Goal: Information Seeking & Learning: Check status

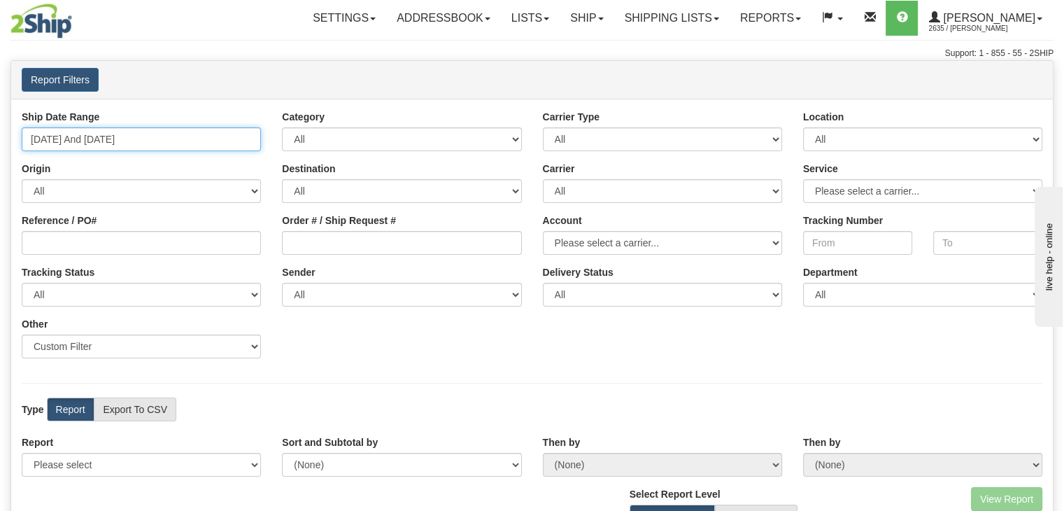
type input "[DATE]"
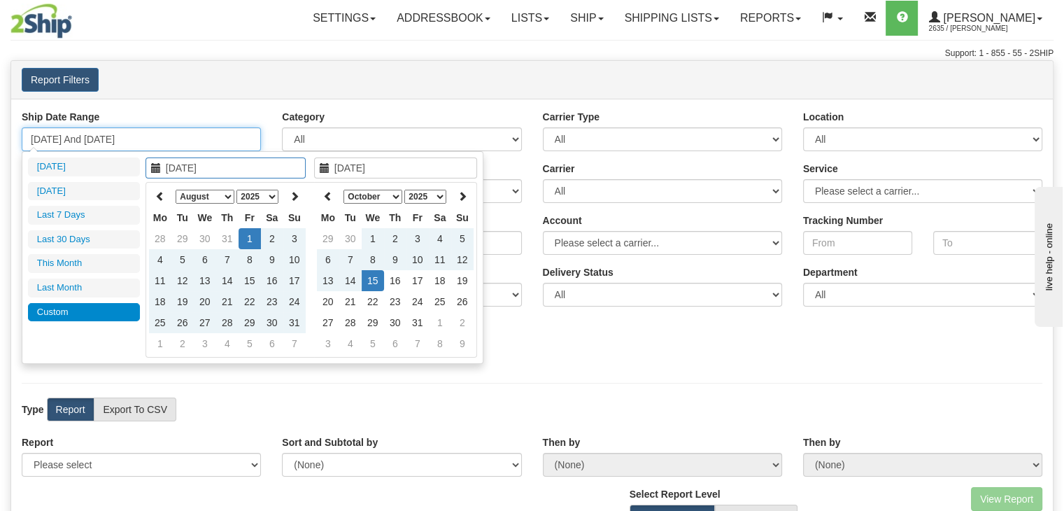
click at [229, 136] on input "[DATE] And [DATE]" at bounding box center [141, 139] width 239 height 24
click at [159, 191] on icon at bounding box center [160, 196] width 10 height 10
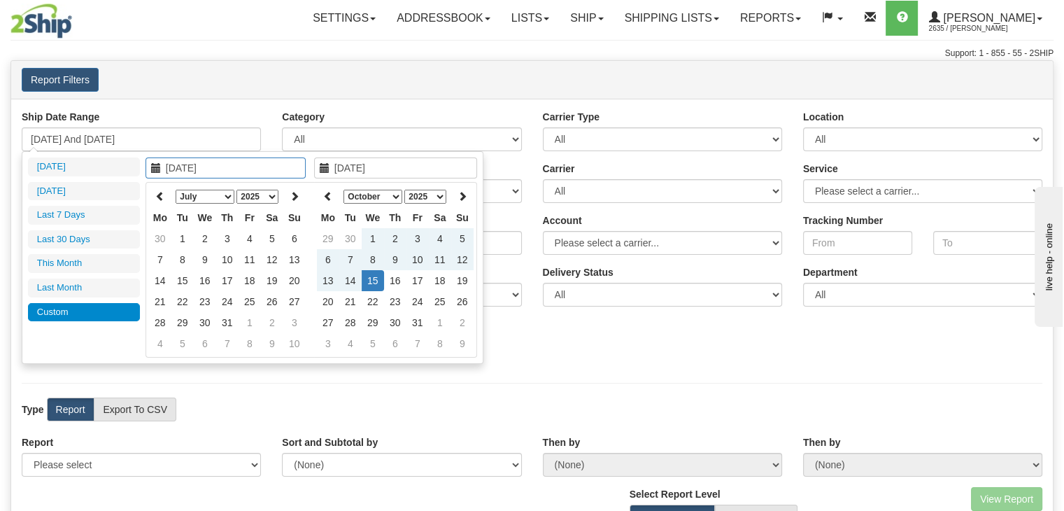
click at [159, 191] on icon at bounding box center [160, 196] width 10 height 10
click at [293, 191] on icon at bounding box center [295, 196] width 10 height 10
type input "[DATE]"
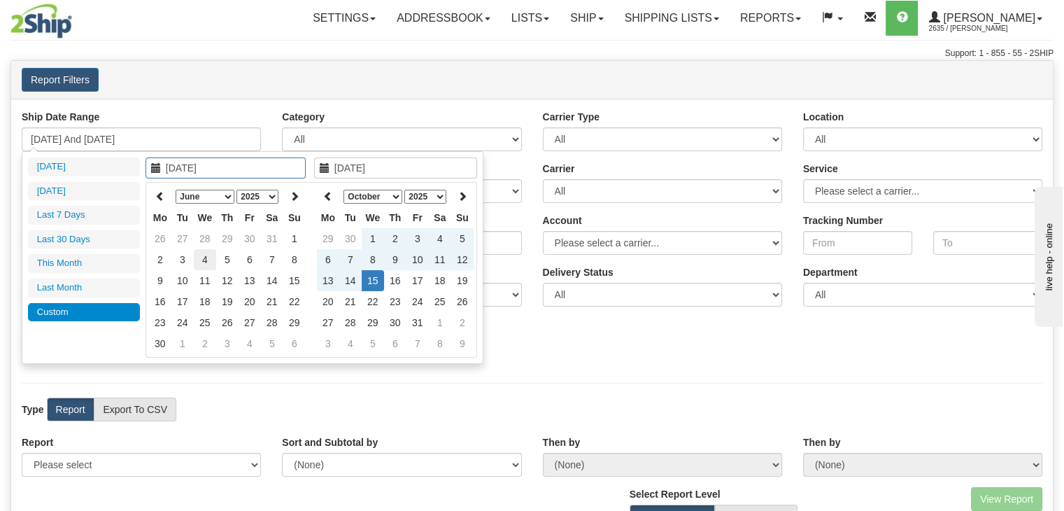
type input "[DATE]"
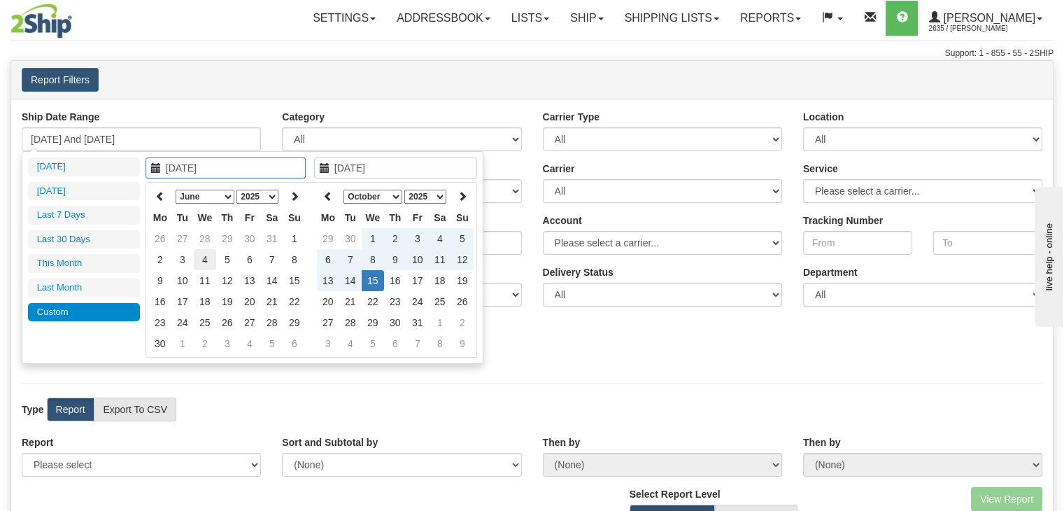
type input "[DATE]"
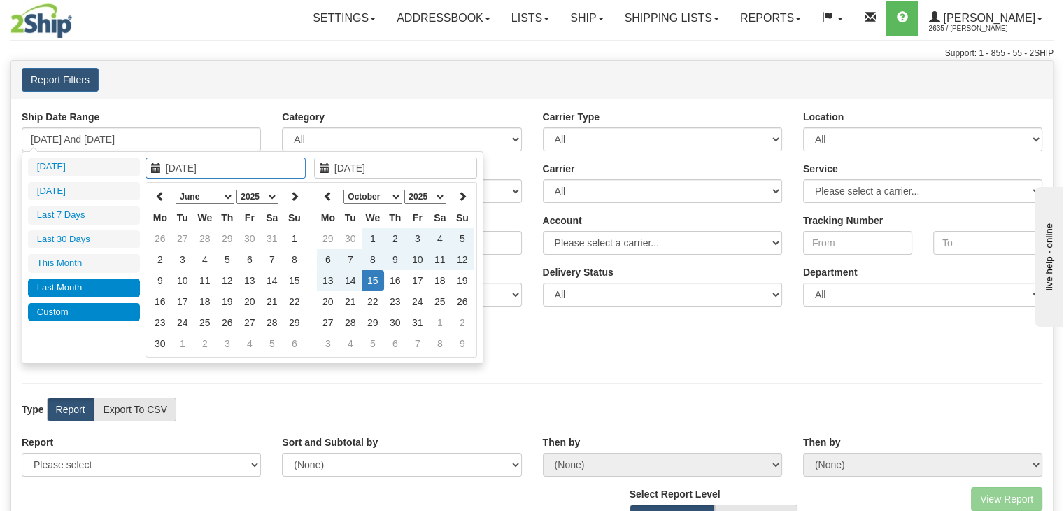
type input "[DATE]"
click at [109, 283] on li "Last Month" at bounding box center [84, 287] width 112 height 19
type input "[DATE] And [DATE]"
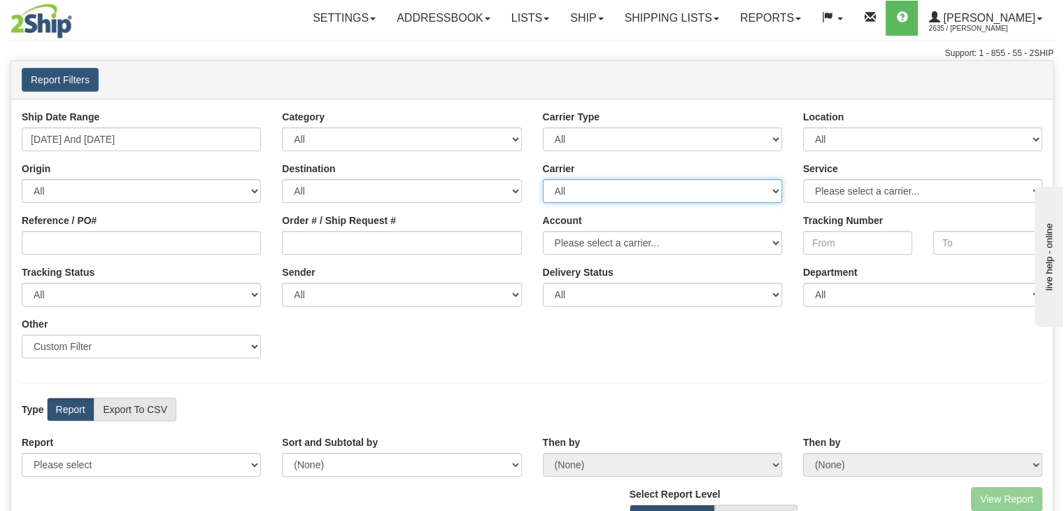
click at [657, 198] on select "All 2Ship [DATE] Apex Canada Post DHL FedEx FedEx® LTL GLS Canada [PERSON_NAME]…" at bounding box center [662, 191] width 239 height 24
click at [478, 197] on select "All [GEOGRAPHIC_DATA] [GEOGRAPHIC_DATA] [GEOGRAPHIC_DATA] [GEOGRAPHIC_DATA] [US…" at bounding box center [401, 191] width 239 height 24
click at [481, 193] on select "All [GEOGRAPHIC_DATA] [GEOGRAPHIC_DATA] [GEOGRAPHIC_DATA] [GEOGRAPHIC_DATA] [US…" at bounding box center [401, 191] width 239 height 24
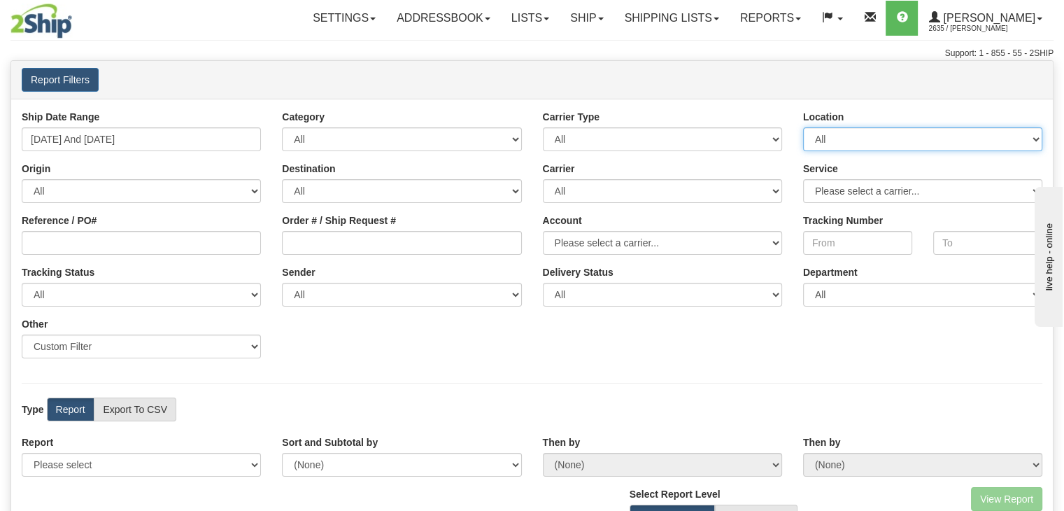
click at [848, 138] on select "All BEURER DAYCO Good Crisp LIBERTY NATPATH ONTOR SHOCKWAVE STARMRKT VITFLO WAT…" at bounding box center [922, 139] width 239 height 24
select select "7380"
click at [803, 127] on select "All BEURER DAYCO Good Crisp LIBERTY NATPATH ONTOR SHOCKWAVE STARMRKT VITFLO WAT…" at bounding box center [922, 139] width 239 height 24
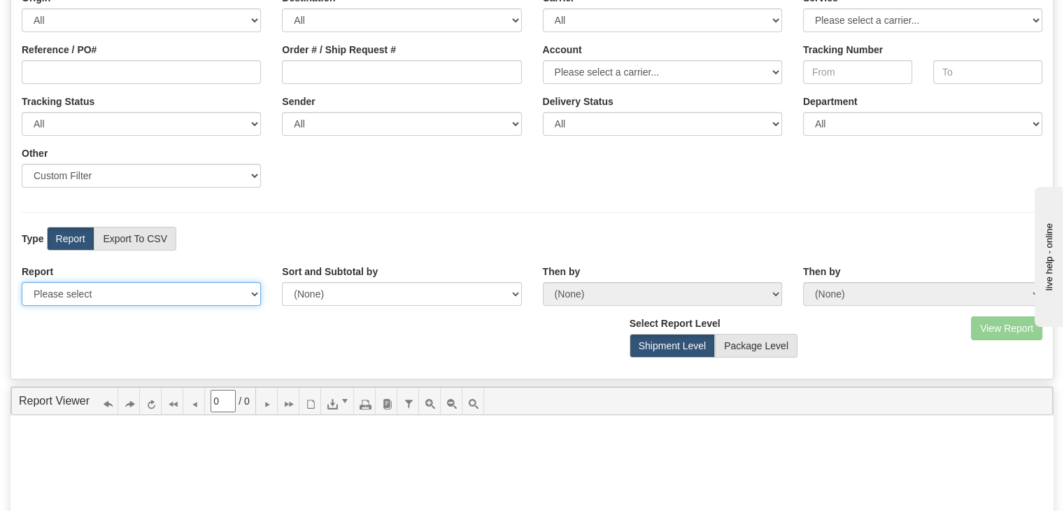
click at [232, 300] on select "Please select 1 Line Shipment Report Address Detail Basic Shipment Overview Can…" at bounding box center [141, 294] width 239 height 24
select select "Users\1 Line Shipment Report.trdx"
click at [22, 282] on select "Please select 1 Line Shipment Report Address Detail Basic Shipment Overview Can…" at bounding box center [141, 294] width 239 height 24
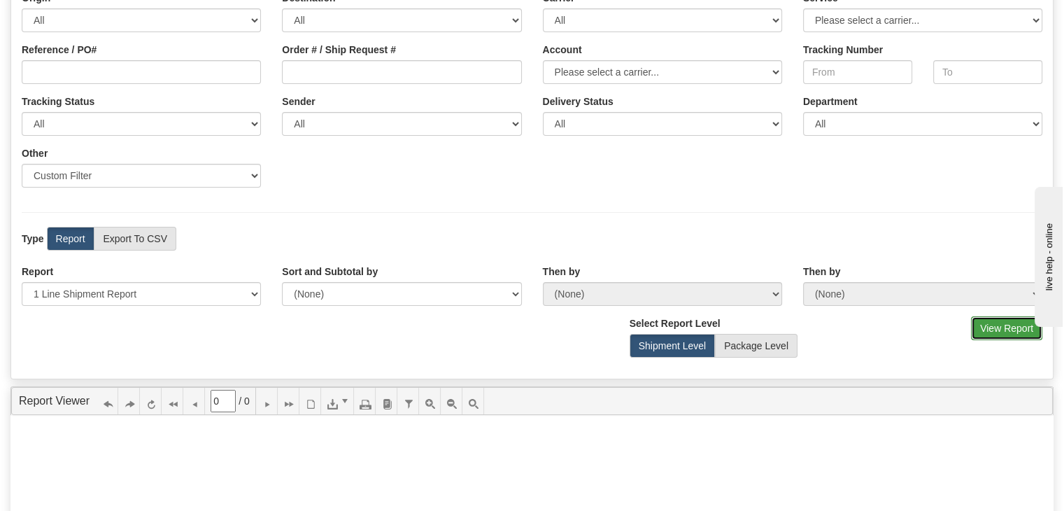
click at [990, 322] on button "View Report" at bounding box center [1006, 328] width 71 height 24
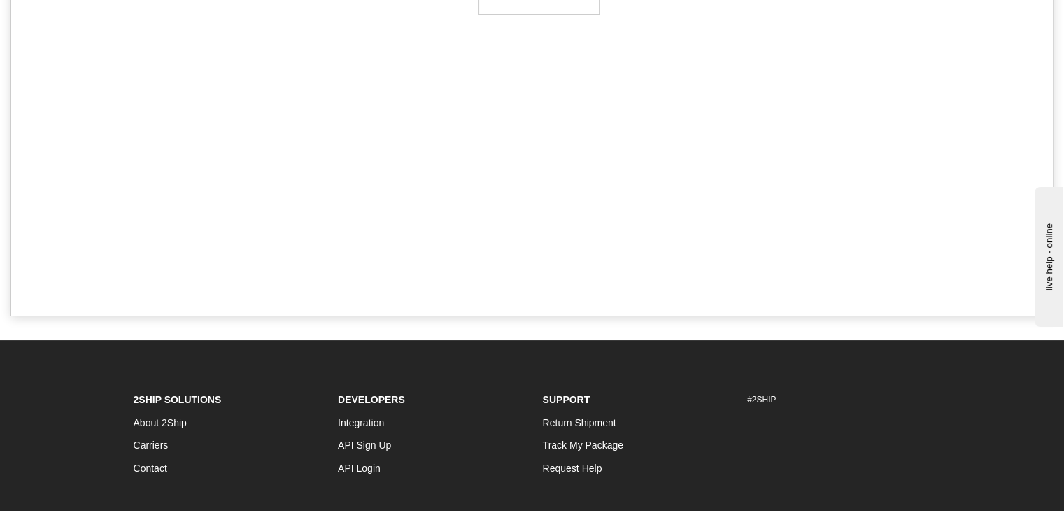
type input "1"
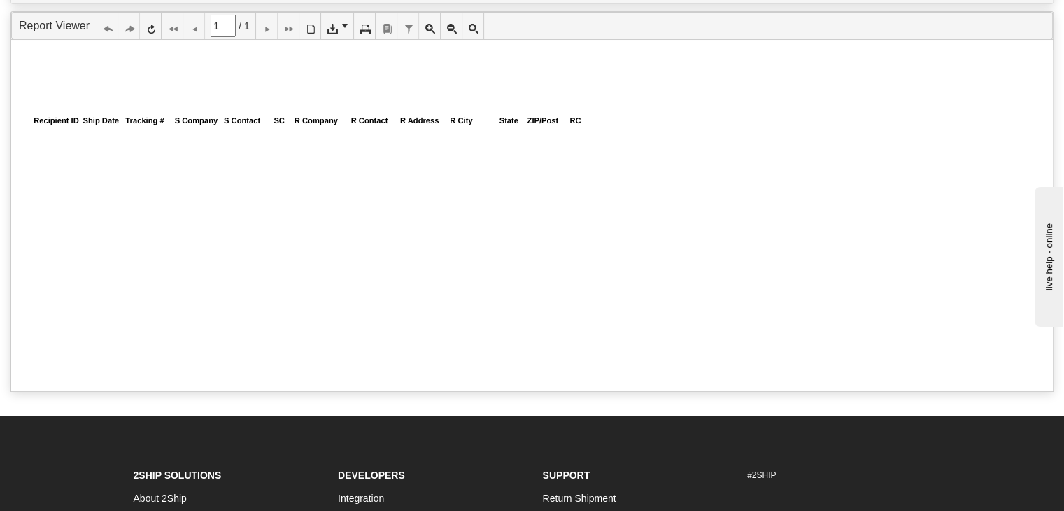
scroll to position [0, 0]
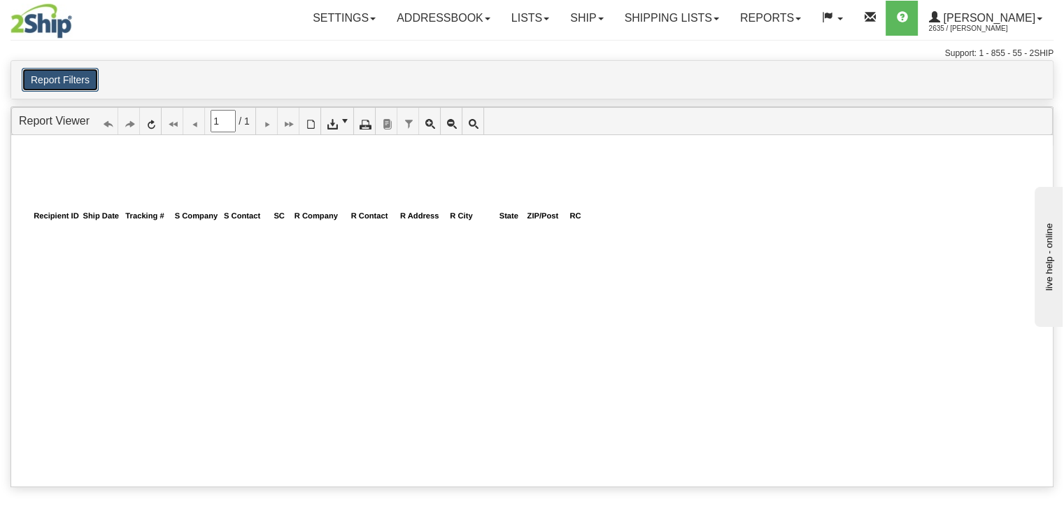
click at [57, 71] on button "Report Filters" at bounding box center [60, 80] width 77 height 24
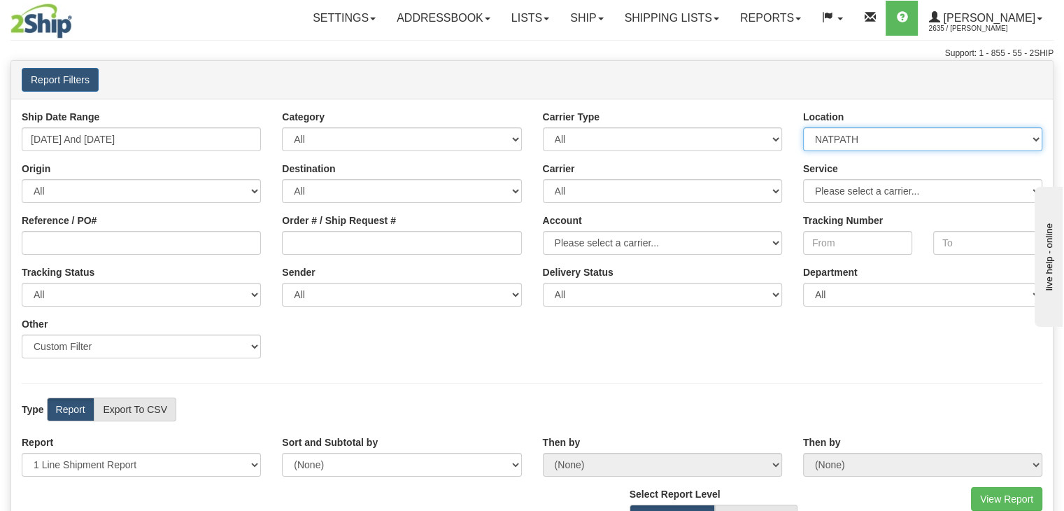
click at [837, 134] on select "All BEURER DAYCO Good Crisp LIBERTY NATPATH ONTOR SHOCKWAVE STARMRKT VITFLO WAT…" at bounding box center [922, 139] width 239 height 24
select select "5705"
click at [803, 127] on select "All BEURER DAYCO Good Crisp LIBERTY NATPATH ONTOR SHOCKWAVE STARMRKT VITFLO WAT…" at bounding box center [922, 139] width 239 height 24
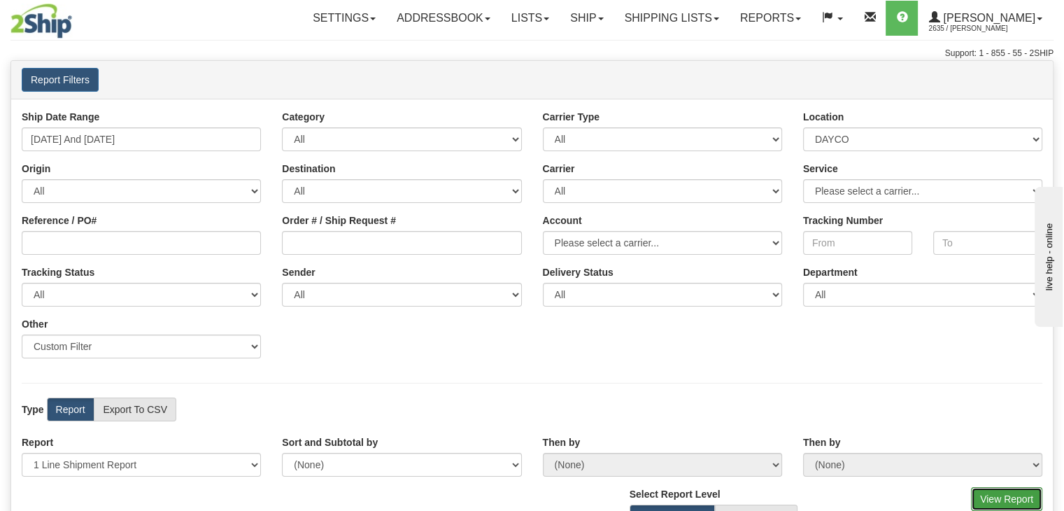
click at [996, 499] on button "View Report" at bounding box center [1006, 499] width 71 height 24
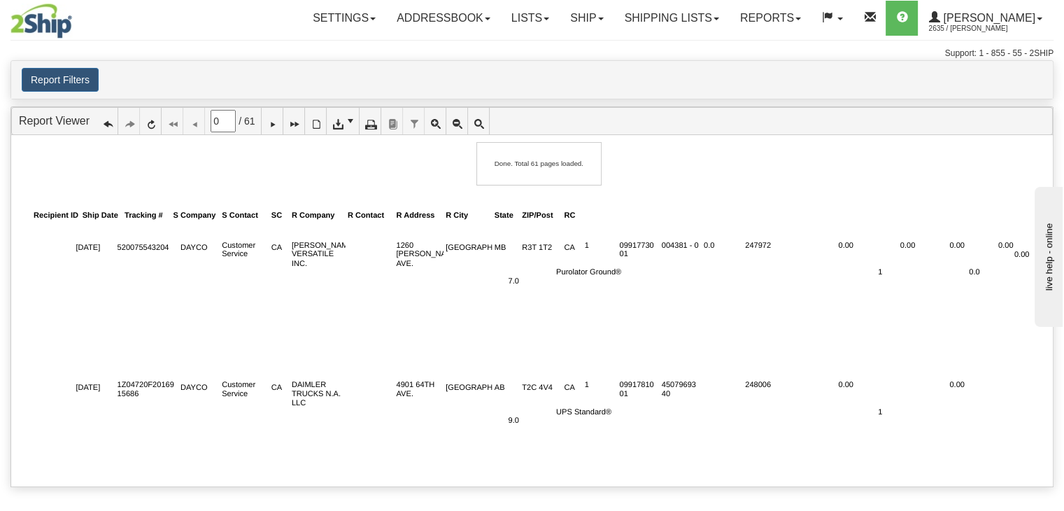
type input "1"
click at [80, 73] on button "Report Filters" at bounding box center [60, 80] width 77 height 24
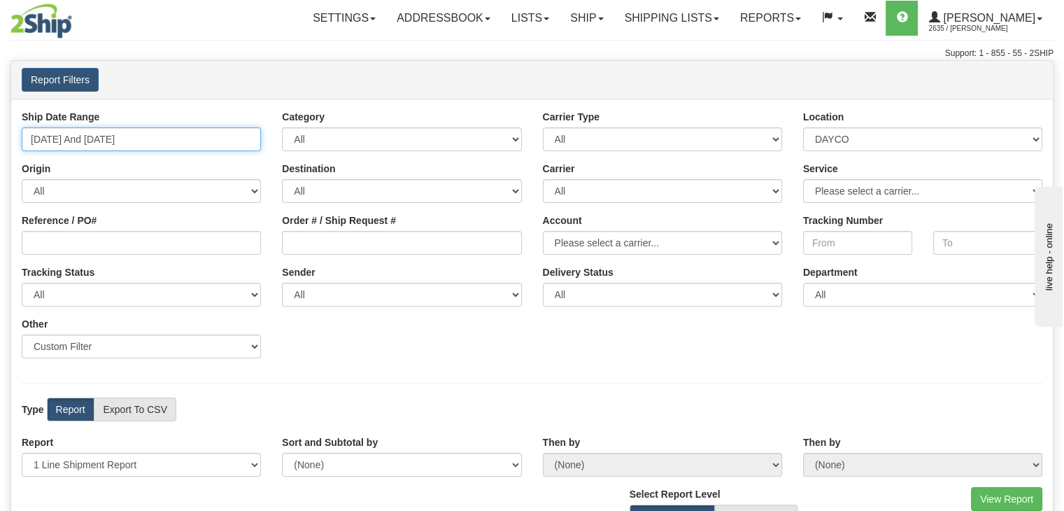
click at [201, 141] on input "[DATE] And [DATE]" at bounding box center [141, 139] width 239 height 24
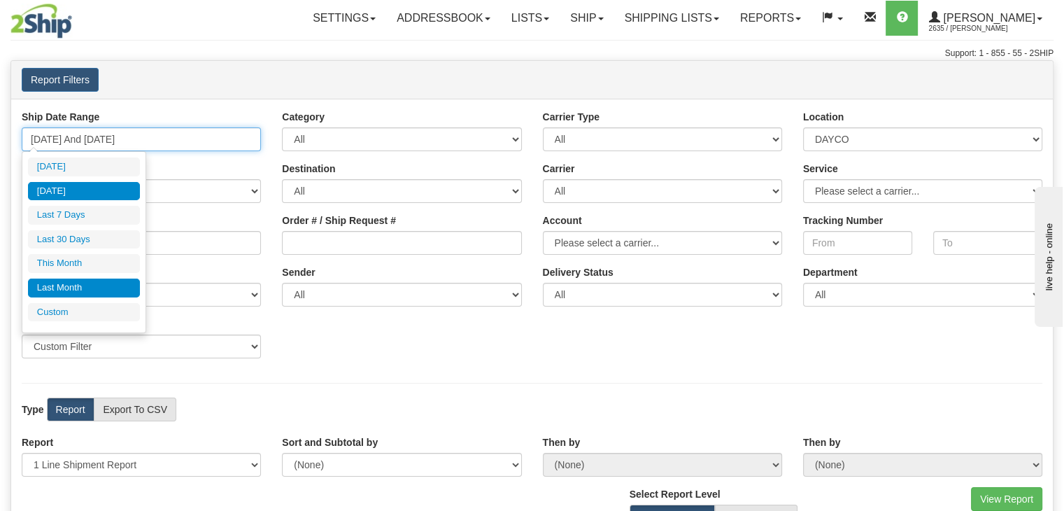
type input "[DATE]"
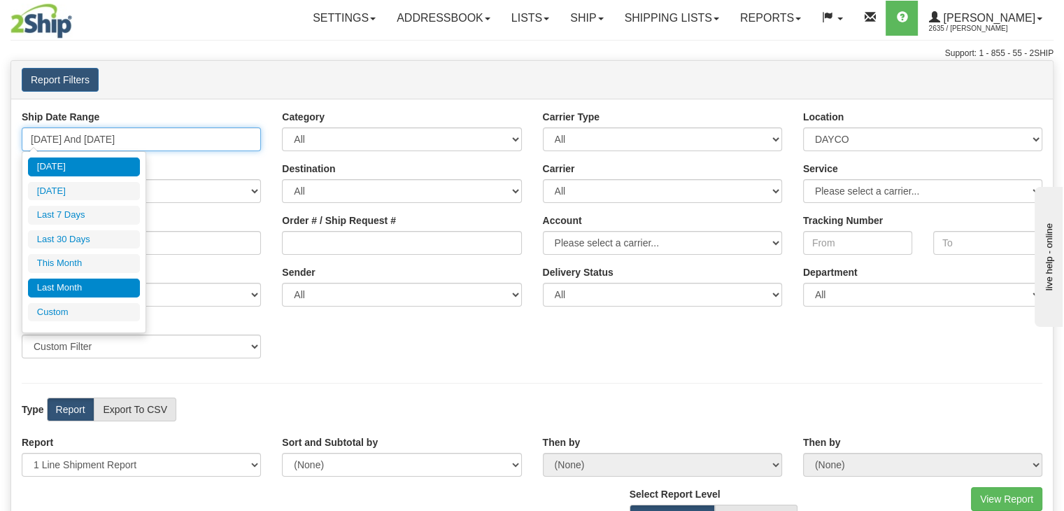
type input "[DATE]"
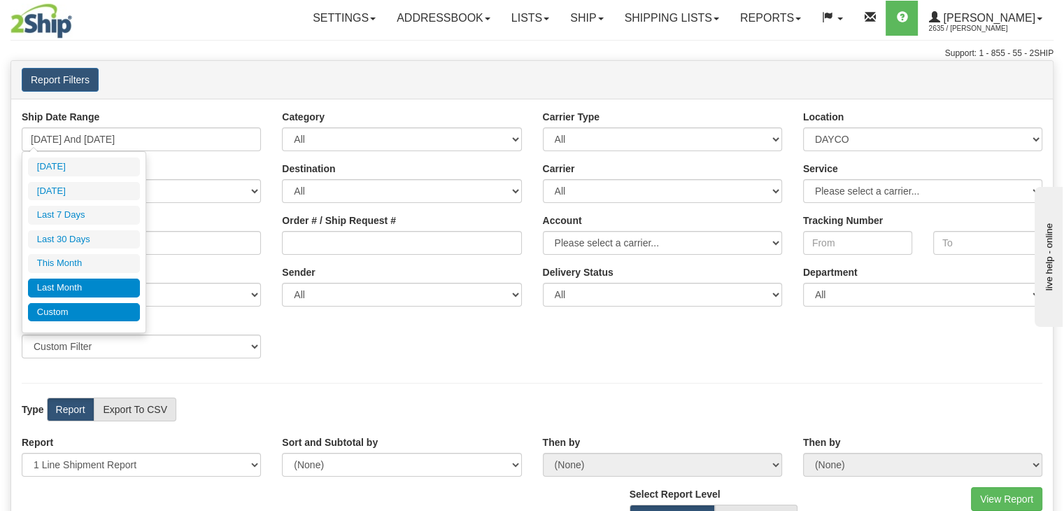
click at [93, 304] on li "Custom" at bounding box center [84, 312] width 112 height 19
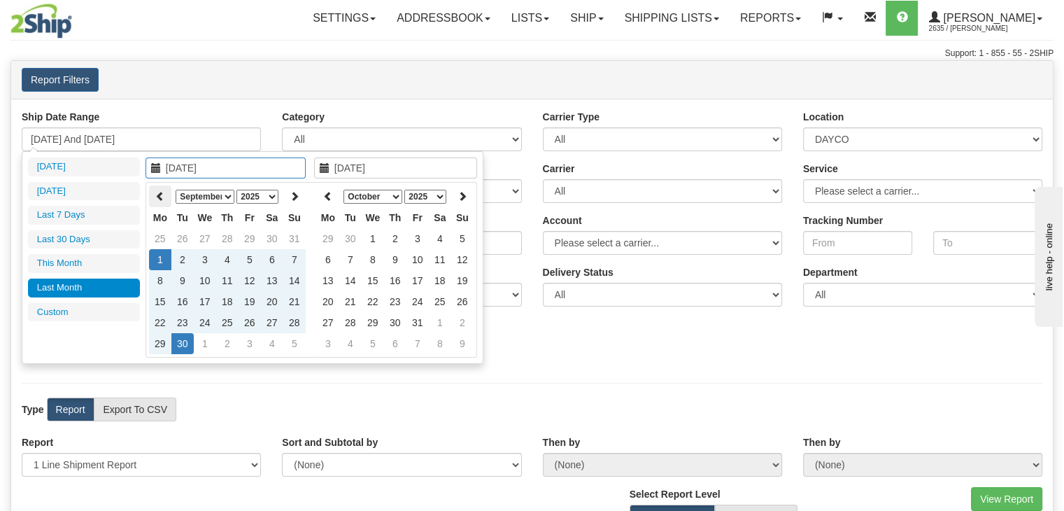
click at [161, 199] on icon at bounding box center [160, 196] width 10 height 10
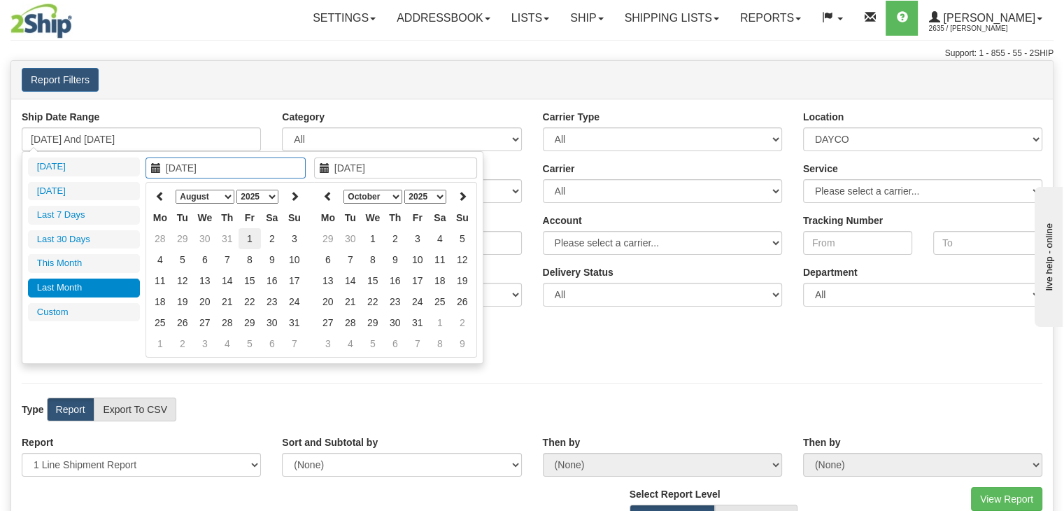
type input "[DATE]"
click at [253, 239] on td "1" at bounding box center [250, 238] width 22 height 21
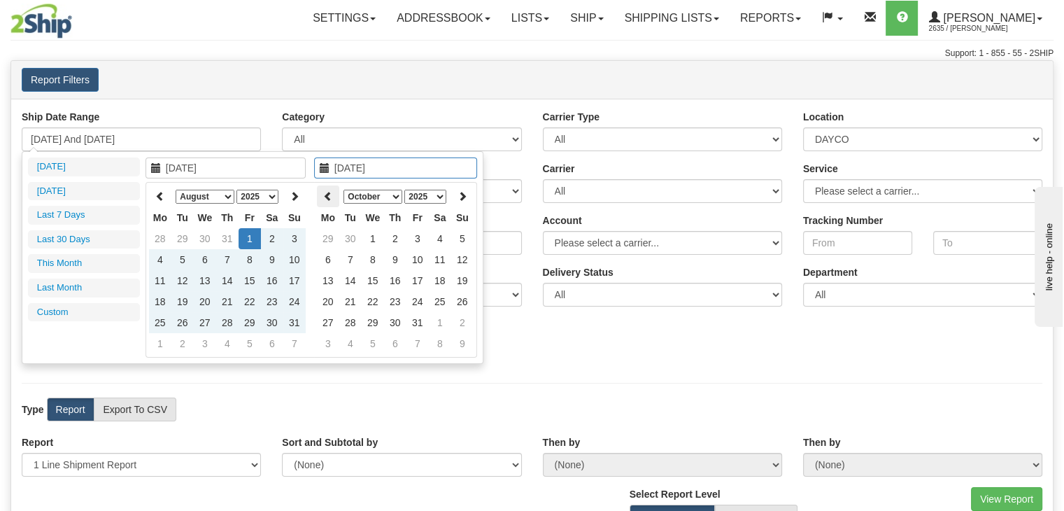
click at [325, 195] on icon at bounding box center [328, 196] width 10 height 10
type input "[DATE]"
click at [336, 255] on td "1" at bounding box center [328, 259] width 22 height 21
type input "[DATE] And [DATE]"
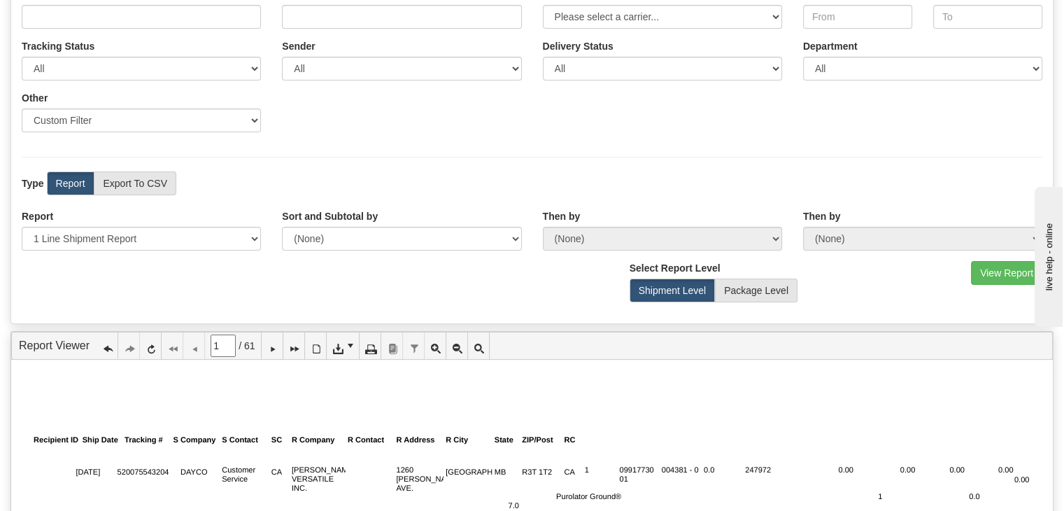
scroll to position [227, 0]
click at [988, 279] on button "View Report" at bounding box center [1006, 272] width 71 height 24
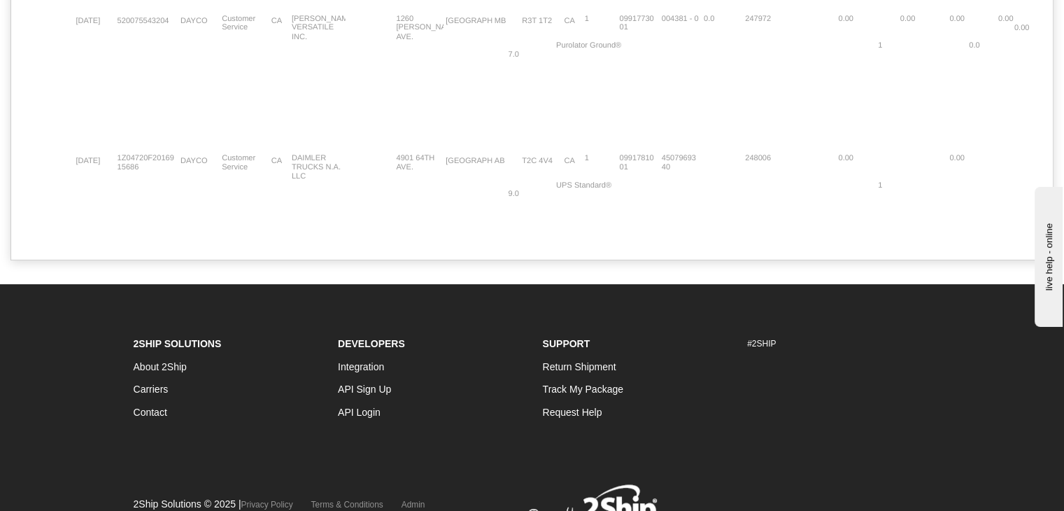
scroll to position [226, 0]
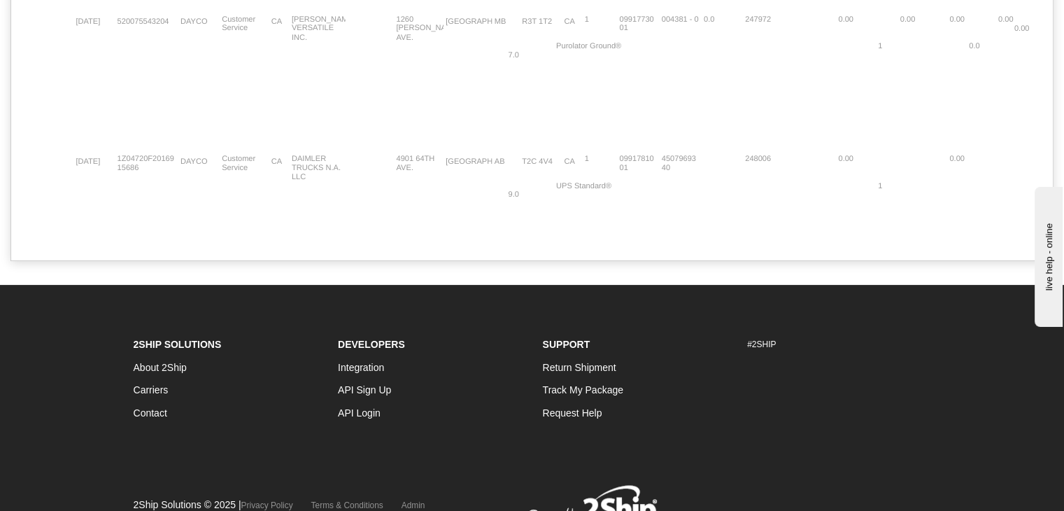
type input "1"
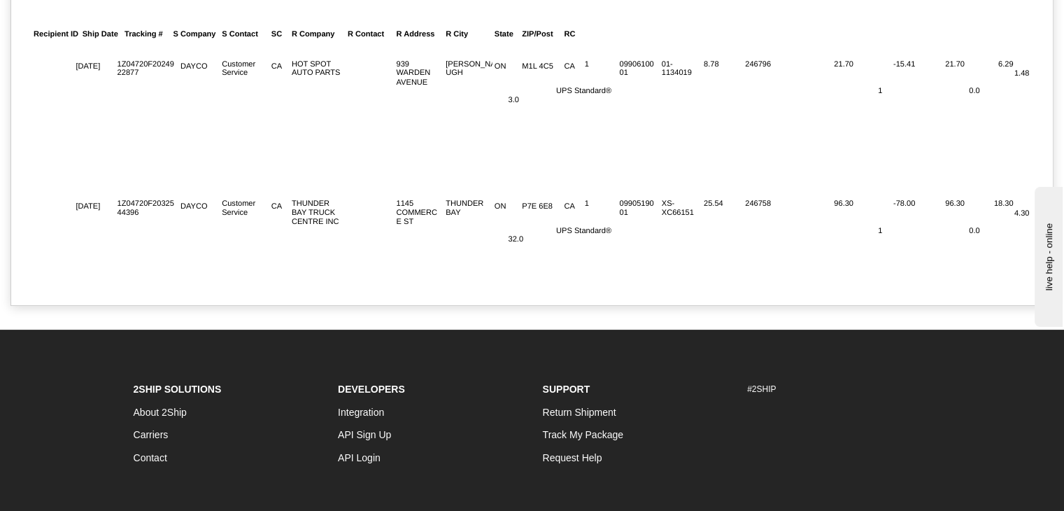
scroll to position [0, 0]
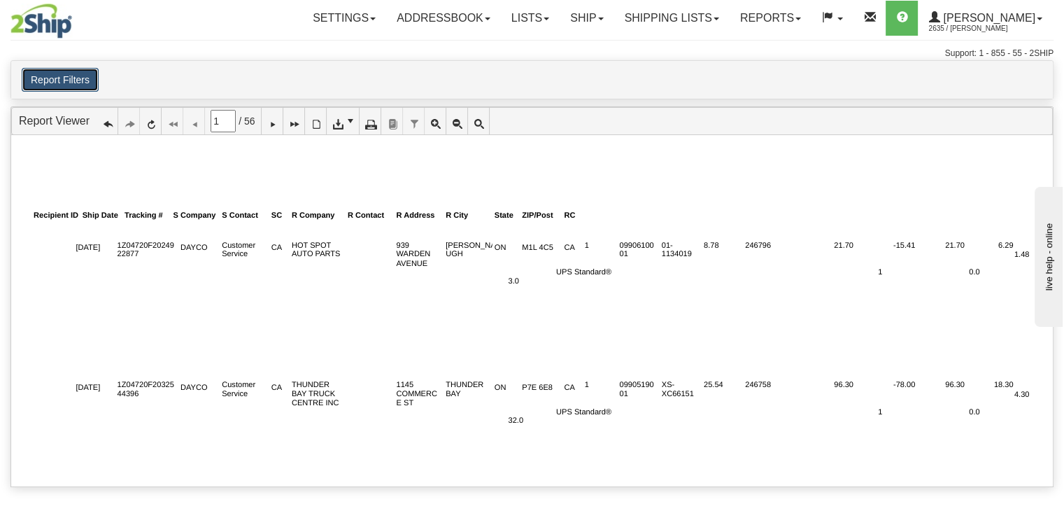
click at [76, 83] on button "Report Filters" at bounding box center [60, 80] width 77 height 24
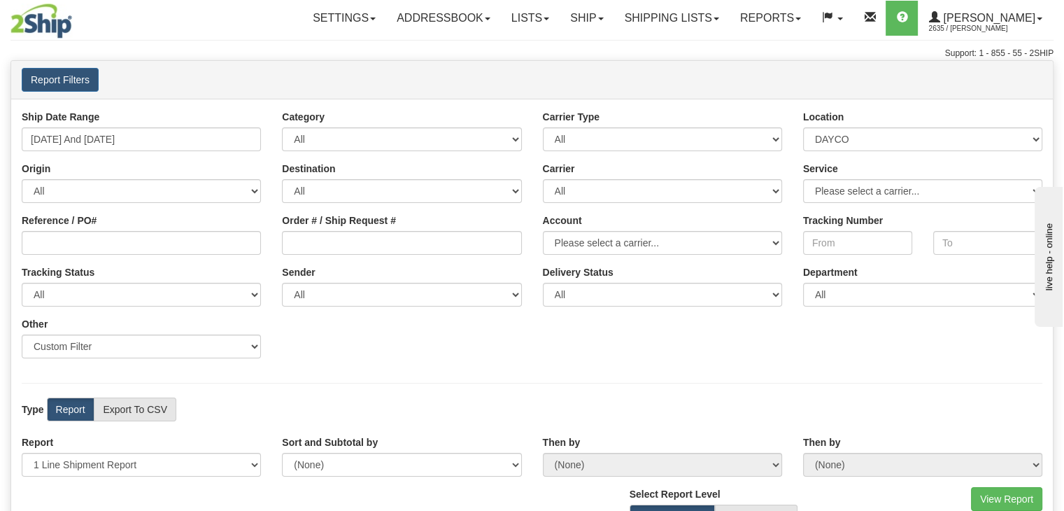
drag, startPoint x: 878, startPoint y: 151, endPoint x: 892, endPoint y: 145, distance: 15.3
click at [892, 145] on div "Ship Date Range [DATE] And [DATE] Category All Inbound Outbound Carrier Type Al…" at bounding box center [531, 239] width 1041 height 259
click at [892, 145] on select "All BEURER DAYCO Good Crisp LIBERTY NATPATH ONTOR SHOCKWAVE STARMRKT VITFLO WAT…" at bounding box center [922, 139] width 239 height 24
select select "7380"
click at [803, 127] on select "All BEURER DAYCO Good Crisp LIBERTY NATPATH ONTOR SHOCKWAVE STARMRKT VITFLO WAT…" at bounding box center [922, 139] width 239 height 24
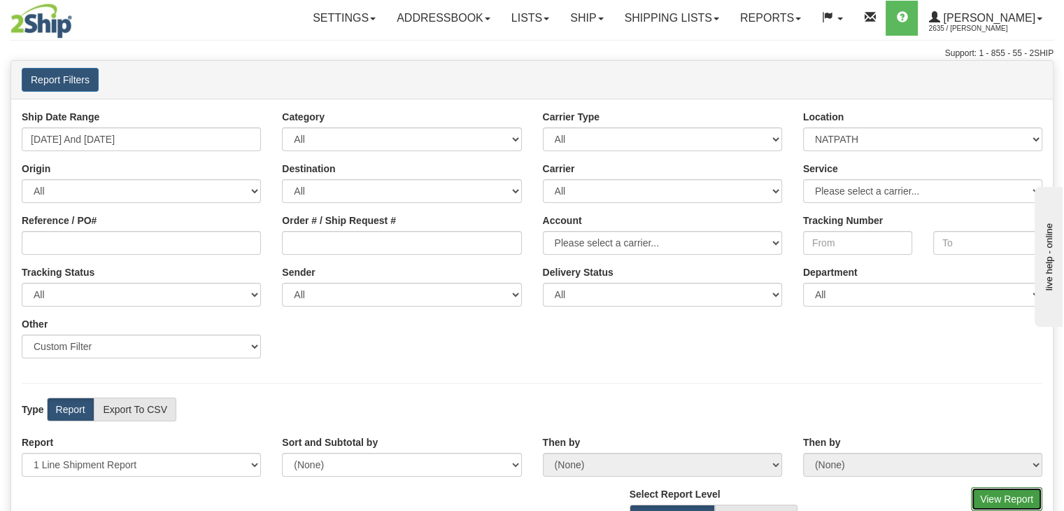
click at [992, 491] on button "View Report" at bounding box center [1006, 499] width 71 height 24
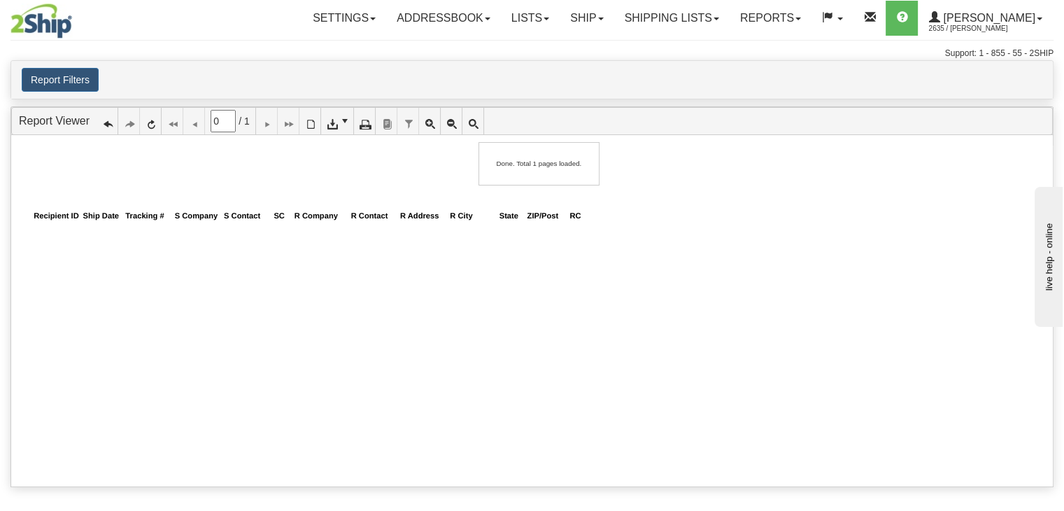
type input "1"
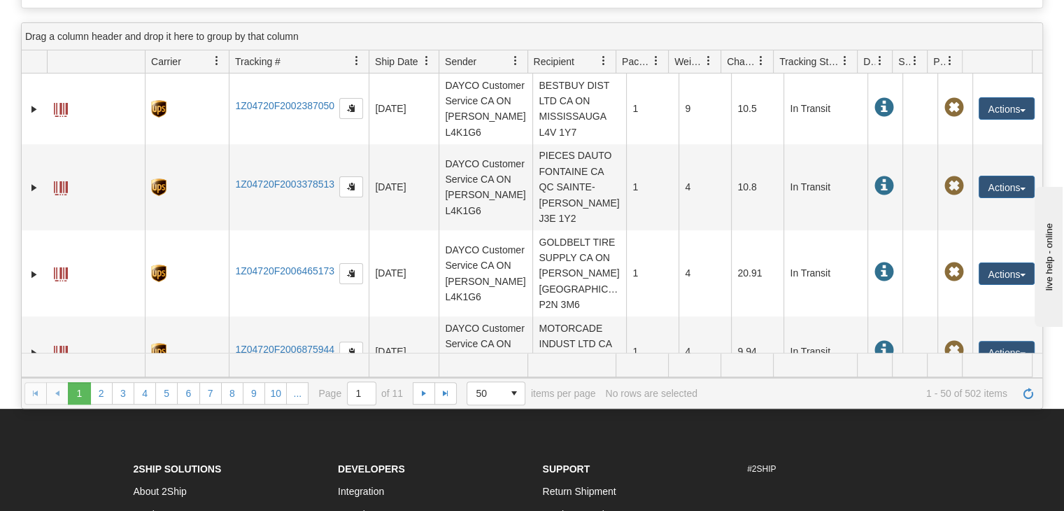
scroll to position [369, 0]
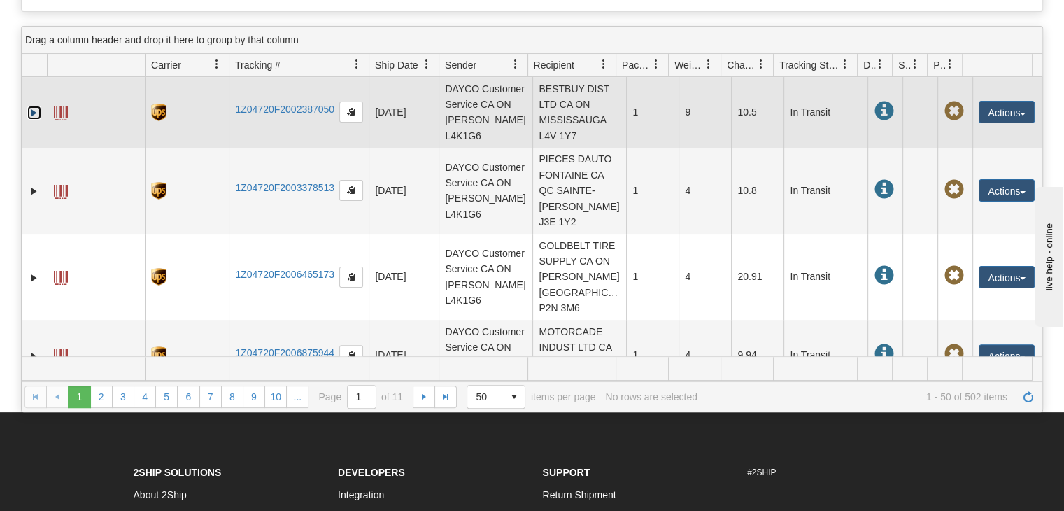
click at [31, 120] on link "Expand" at bounding box center [34, 113] width 14 height 14
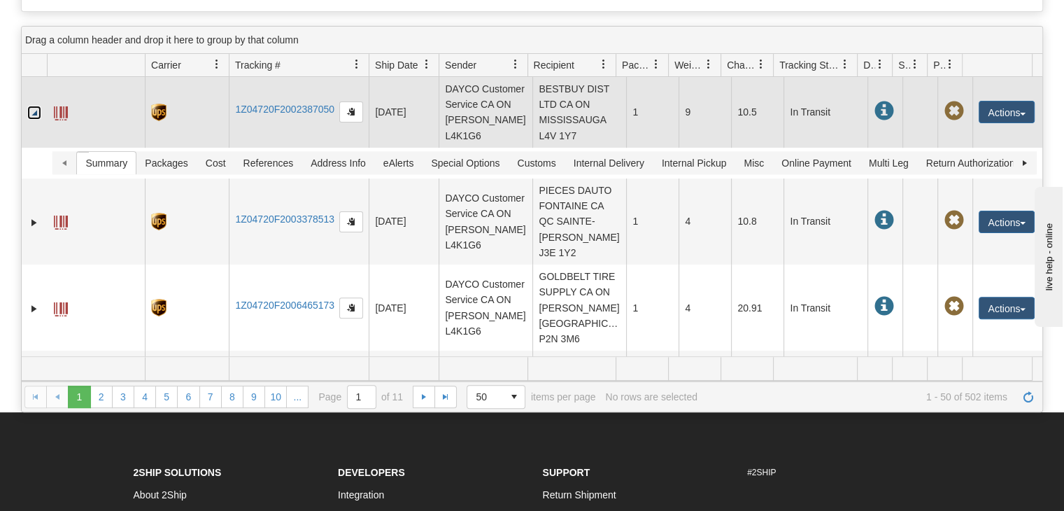
click at [31, 120] on link "Collapse" at bounding box center [34, 113] width 14 height 14
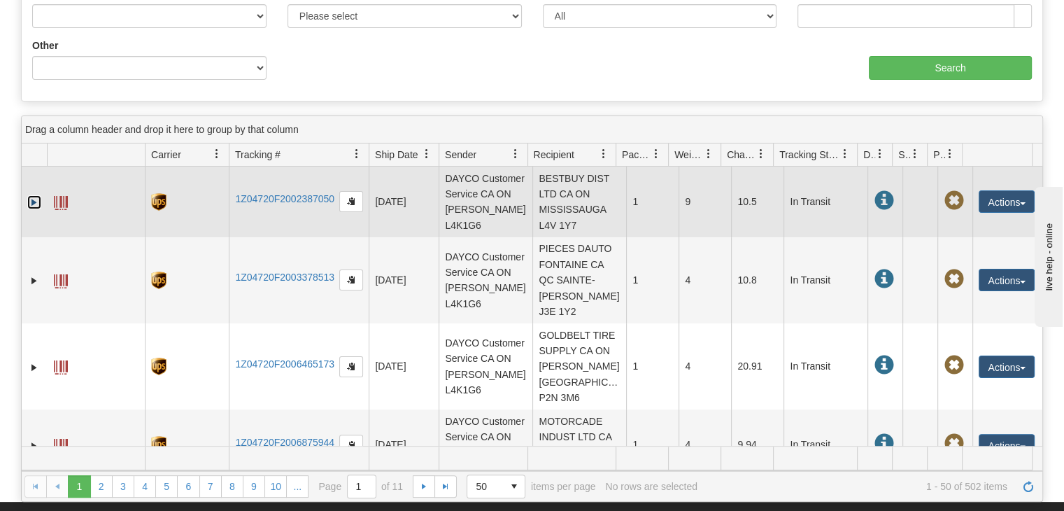
scroll to position [0, 0]
